Goal: Communication & Community: Answer question/provide support

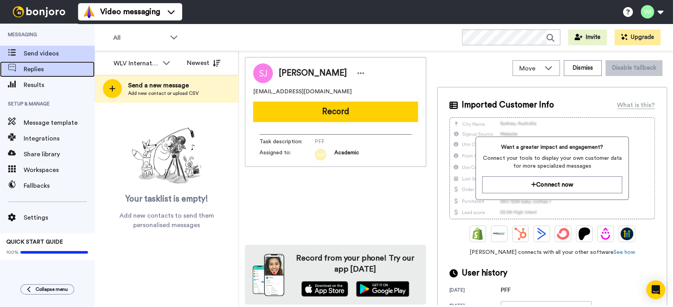
click at [40, 75] on div "Replies" at bounding box center [47, 69] width 95 height 16
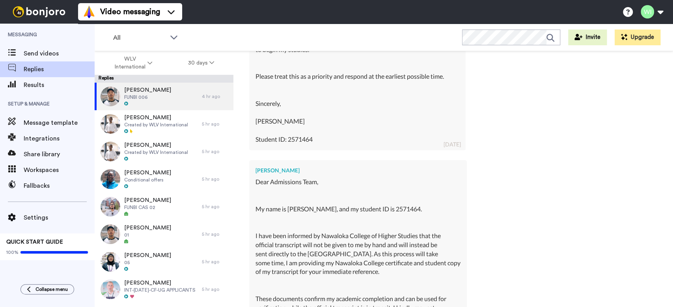
scroll to position [6980, 0]
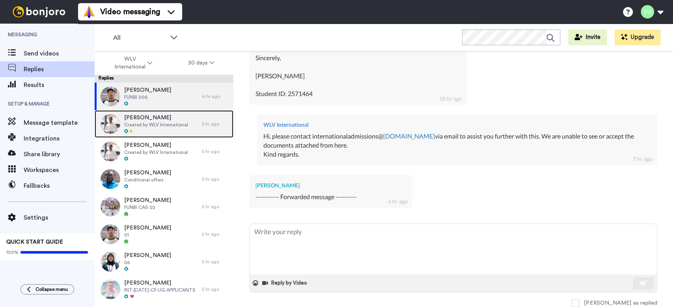
click at [167, 130] on div at bounding box center [156, 132] width 64 height 6
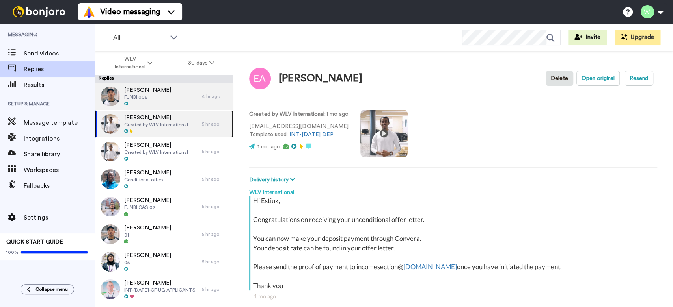
scroll to position [27, 0]
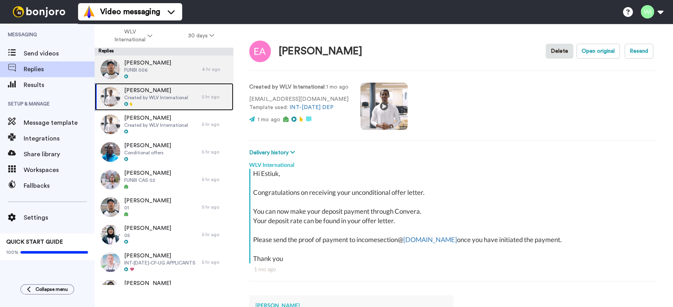
click at [170, 99] on span "Created by WLV International" at bounding box center [156, 98] width 64 height 6
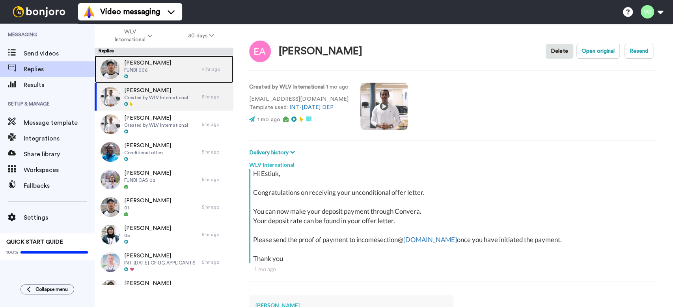
click at [170, 72] on div "Sineth Jayalth FUNBI 006" at bounding box center [148, 70] width 107 height 28
type textarea "x"
